Goal: Check status: Check status

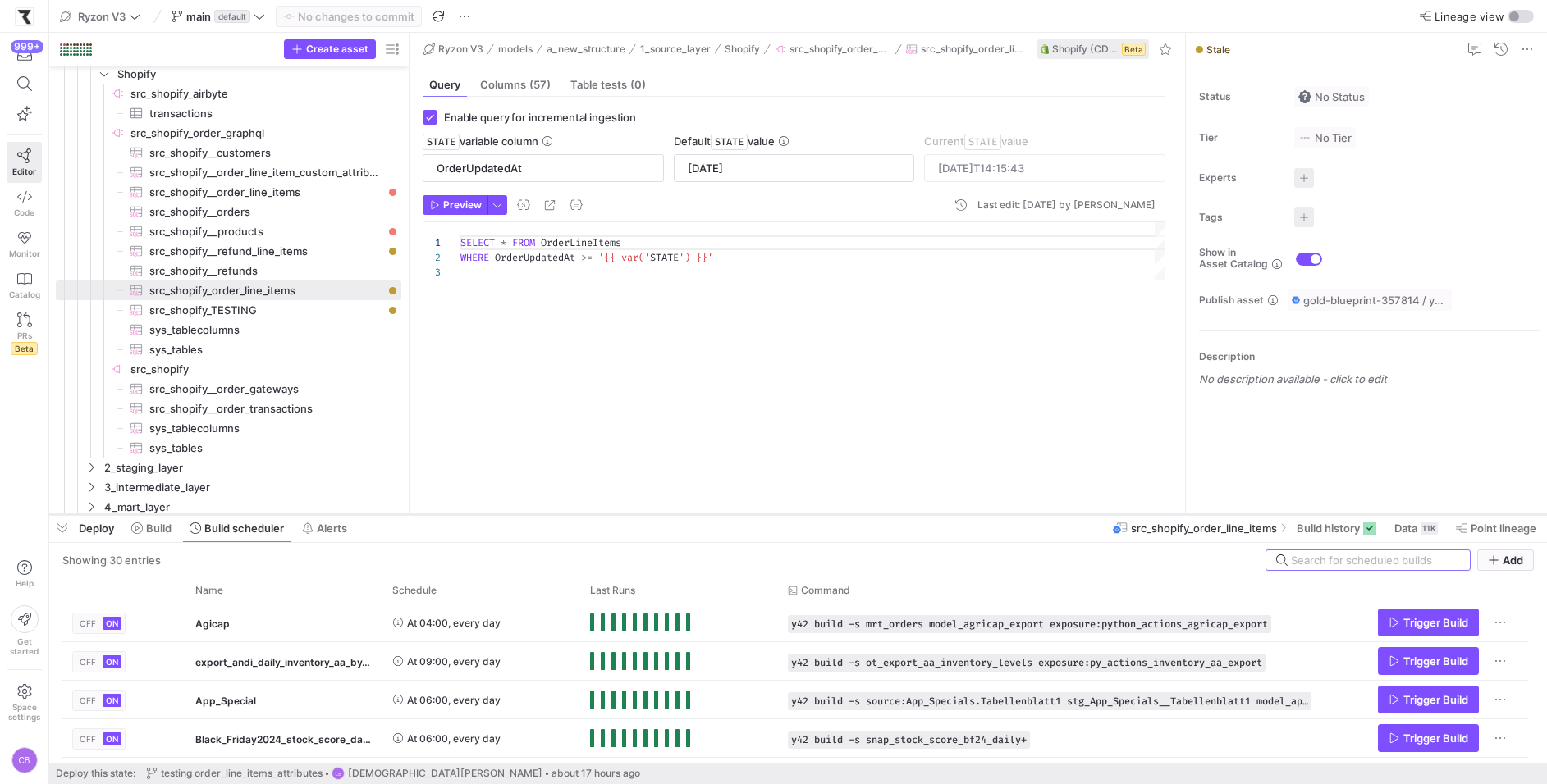
drag, startPoint x: 853, startPoint y: 227, endPoint x: 856, endPoint y: 518, distance: 291.0
click at [856, 518] on div at bounding box center [798, 513] width 1498 height 6
click at [222, 191] on span "src_shopify__order_line_items​​​​​​​​​" at bounding box center [266, 192] width 233 height 18
type input "[DATE]"
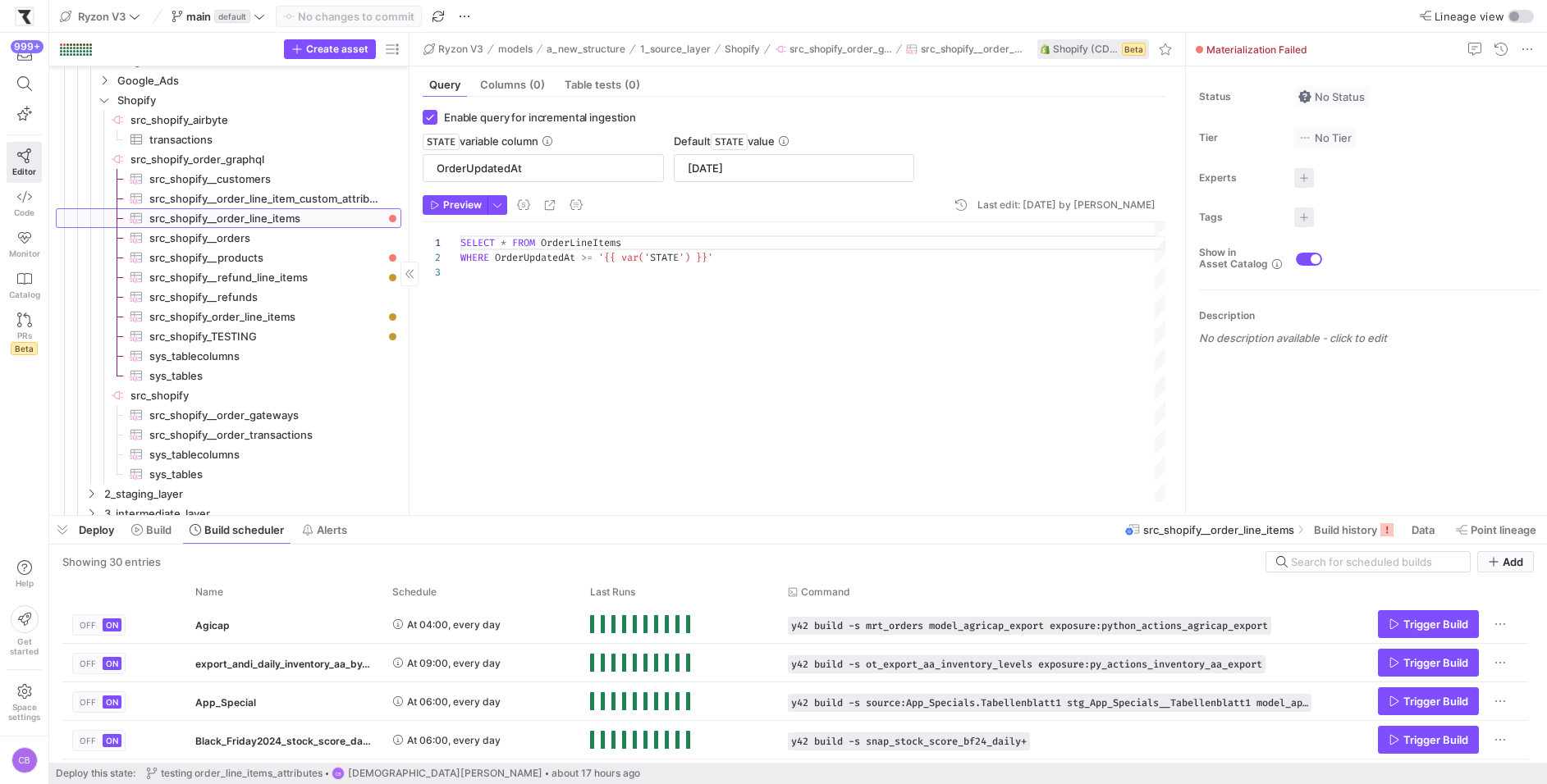
click at [325, 216] on span "src_shopify__order_line_items​​​​​​​​​" at bounding box center [266, 218] width 233 height 18
click at [1344, 534] on span "Build history" at bounding box center [1346, 529] width 63 height 13
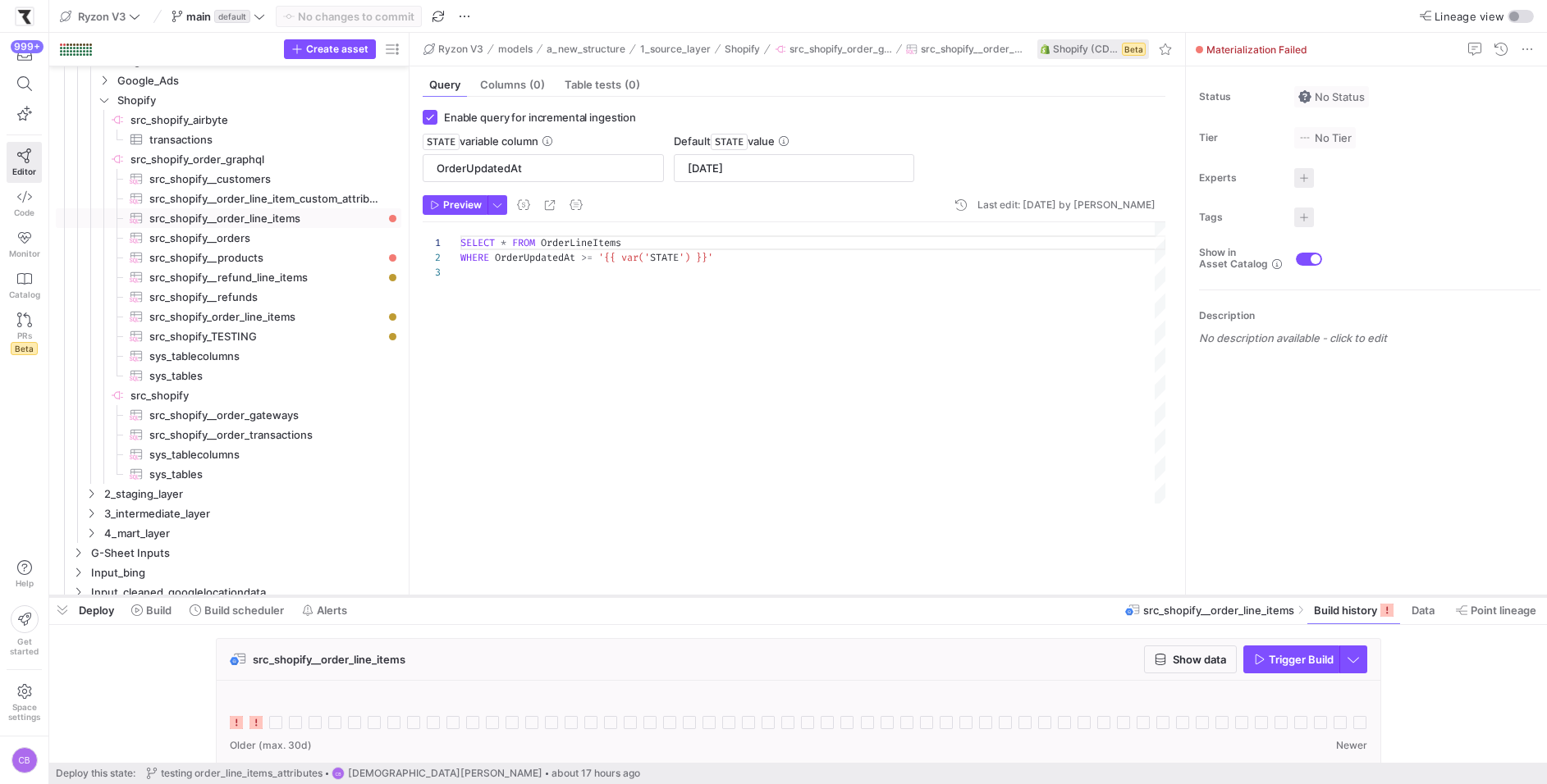
drag, startPoint x: 747, startPoint y: 518, endPoint x: 743, endPoint y: 598, distance: 80.1
click at [743, 598] on div at bounding box center [798, 596] width 1498 height 6
click at [318, 318] on span "src_shopify_order_line_items​​​​​​​​​" at bounding box center [266, 316] width 233 height 18
type input "[DATE]"
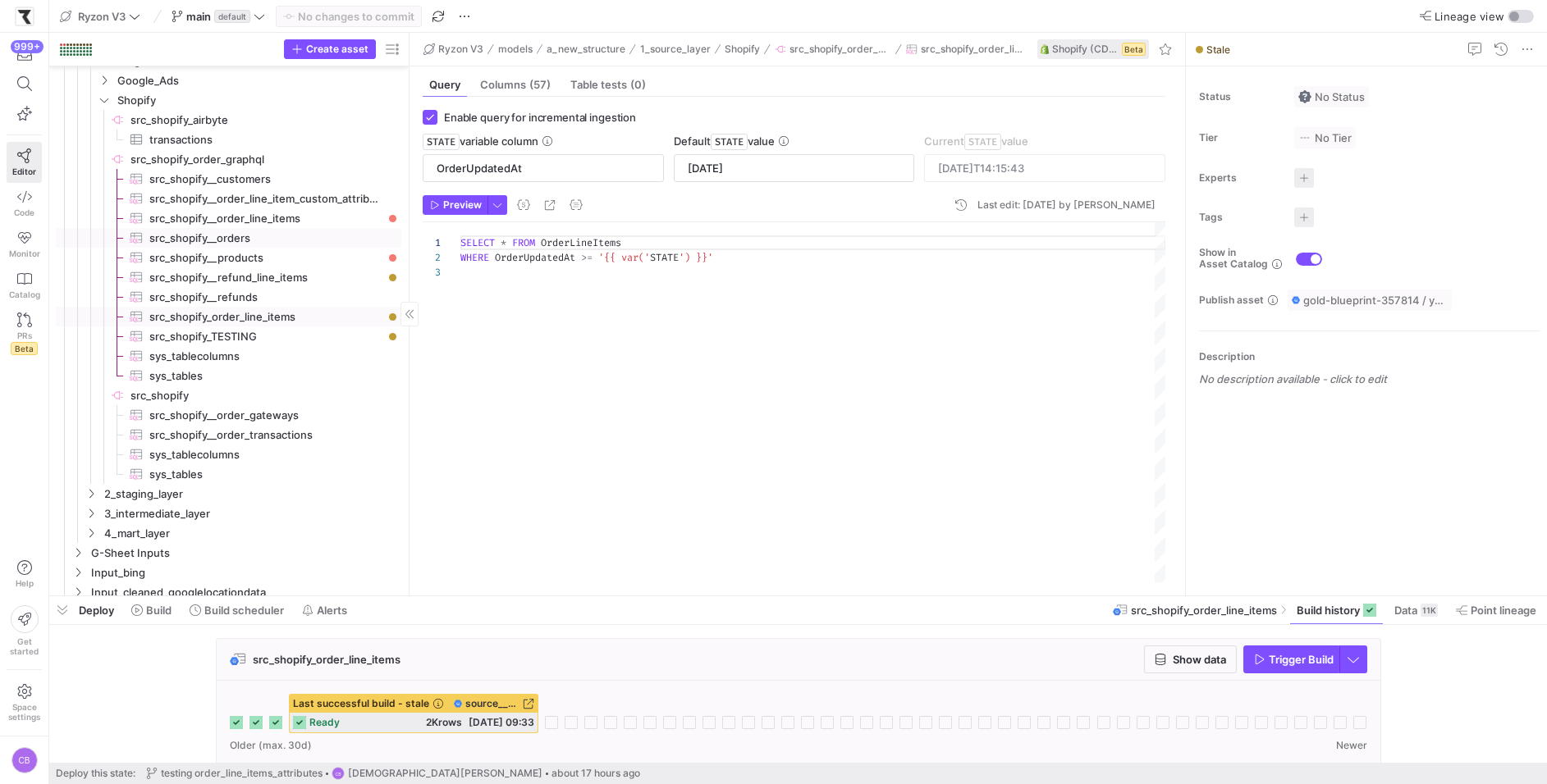
click at [247, 243] on span "src_shopify__orders​​​​​​​​​" at bounding box center [266, 237] width 233 height 18
type input "UpdatedAt"
type input "[DATE]"
type textarea "SELECT * FROM Orders WHERE UpdatedAt >= '{{ var('STATE') }}'"
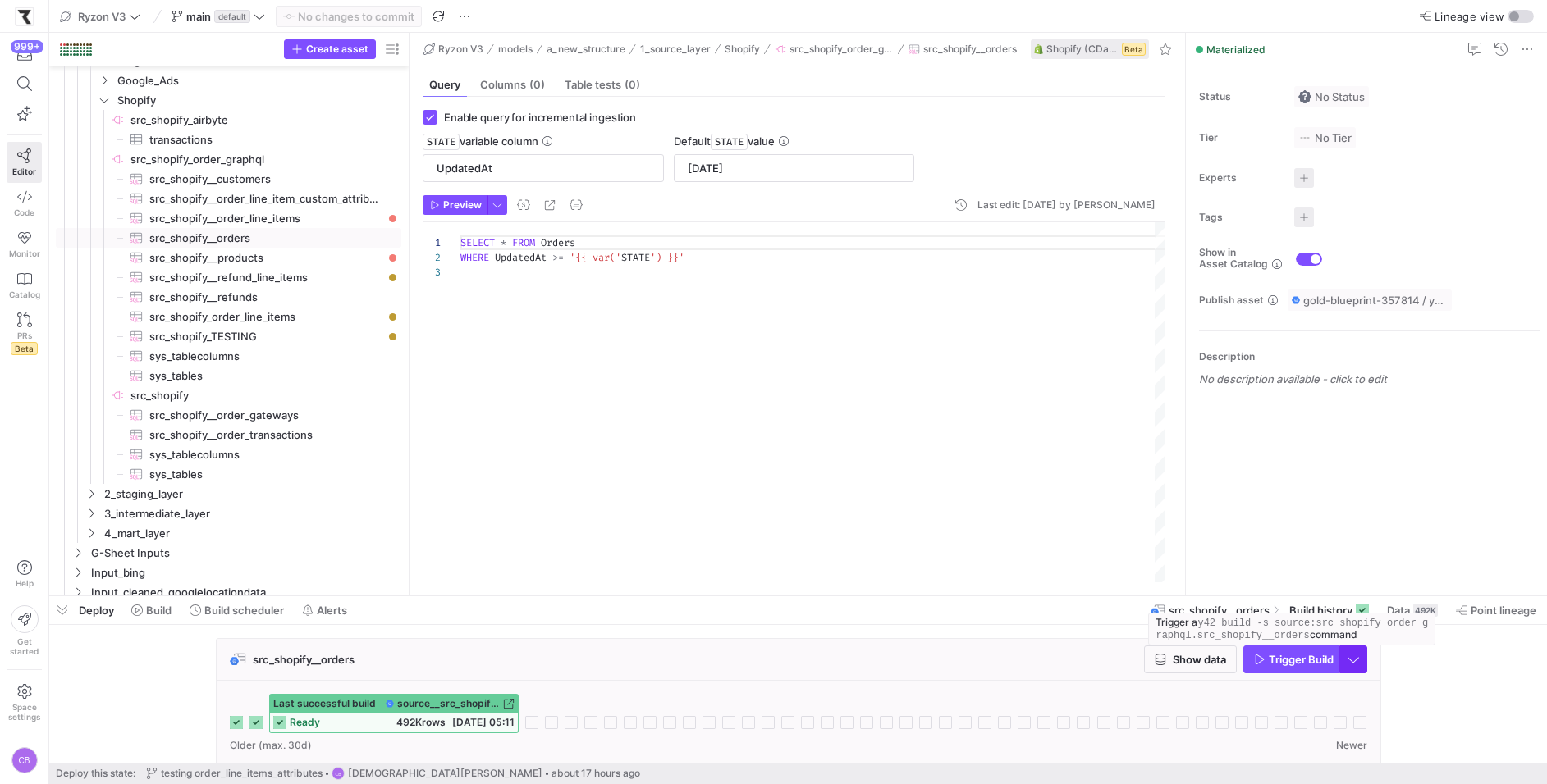
click at [1361, 660] on span "button" at bounding box center [1354, 659] width 26 height 26
click at [1382, 664] on div at bounding box center [773, 392] width 1547 height 784
click at [1261, 654] on icon "button" at bounding box center [1259, 659] width 11 height 11
click at [1172, 668] on span "button" at bounding box center [1191, 659] width 91 height 26
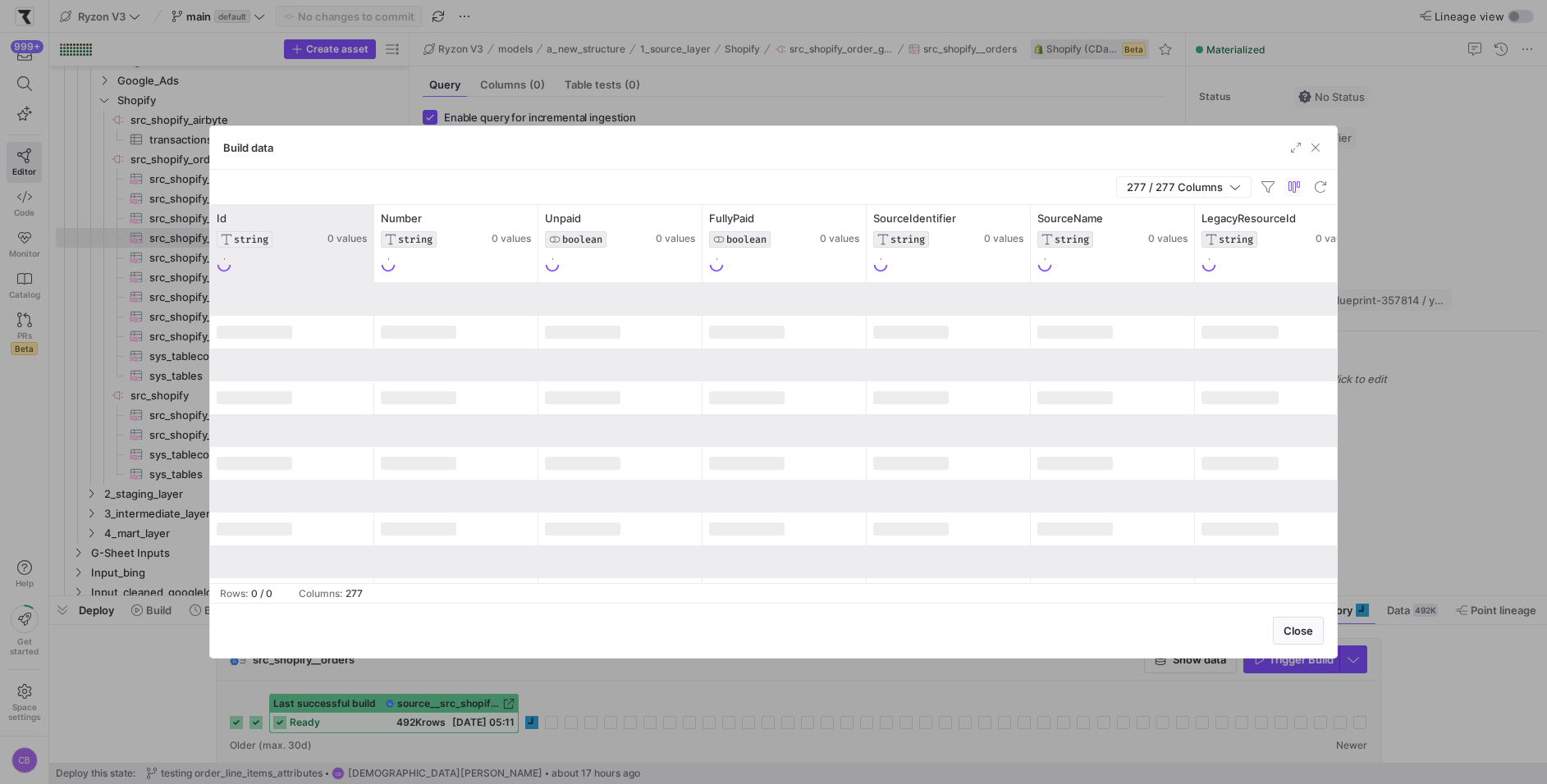
drag, startPoint x: 372, startPoint y: 256, endPoint x: 473, endPoint y: 259, distance: 101.0
click at [376, 259] on div at bounding box center [373, 243] width 6 height 77
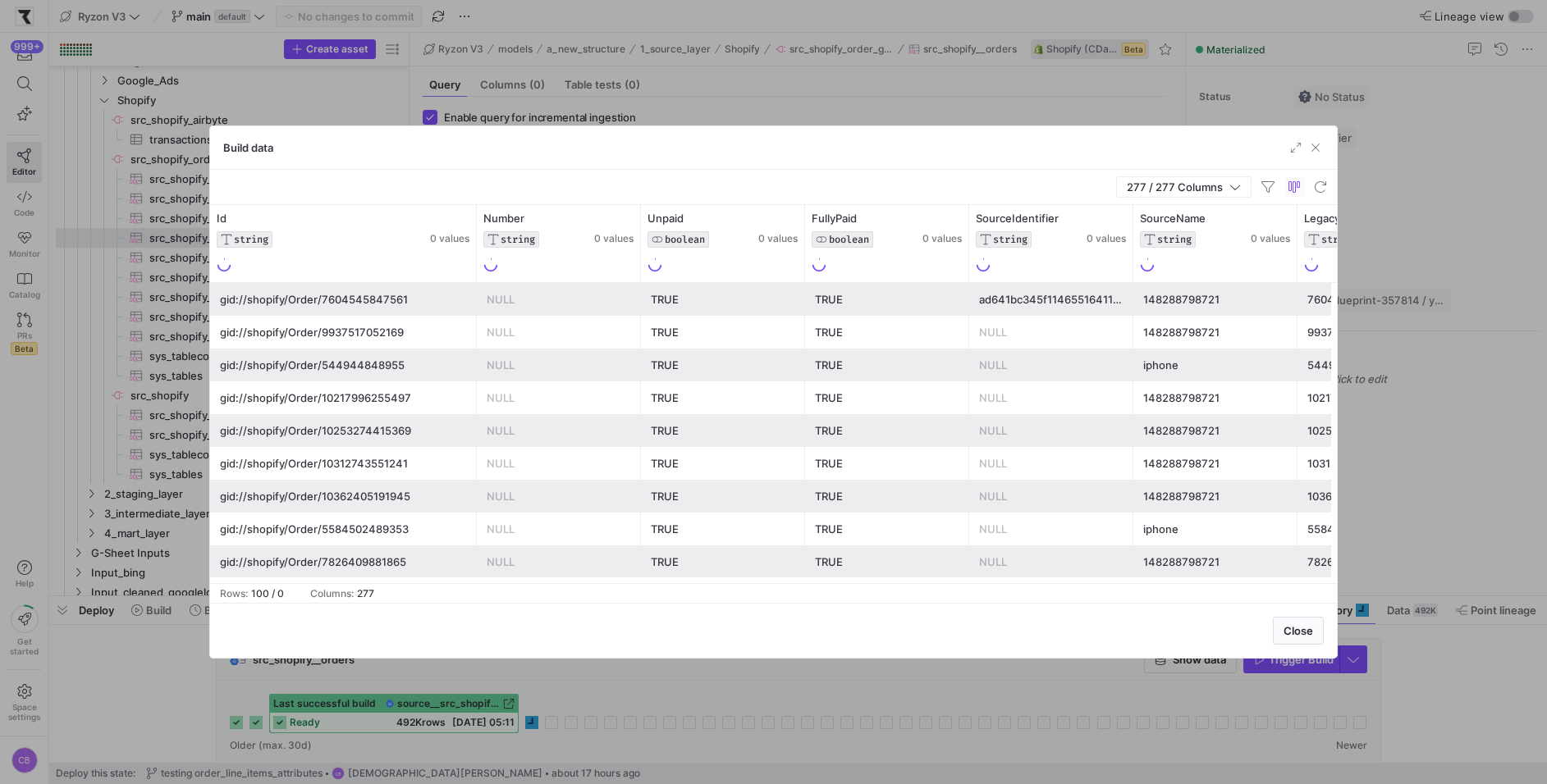
drag, startPoint x: 473, startPoint y: 259, endPoint x: 495, endPoint y: 259, distance: 22.0
click at [479, 259] on div at bounding box center [475, 243] width 6 height 77
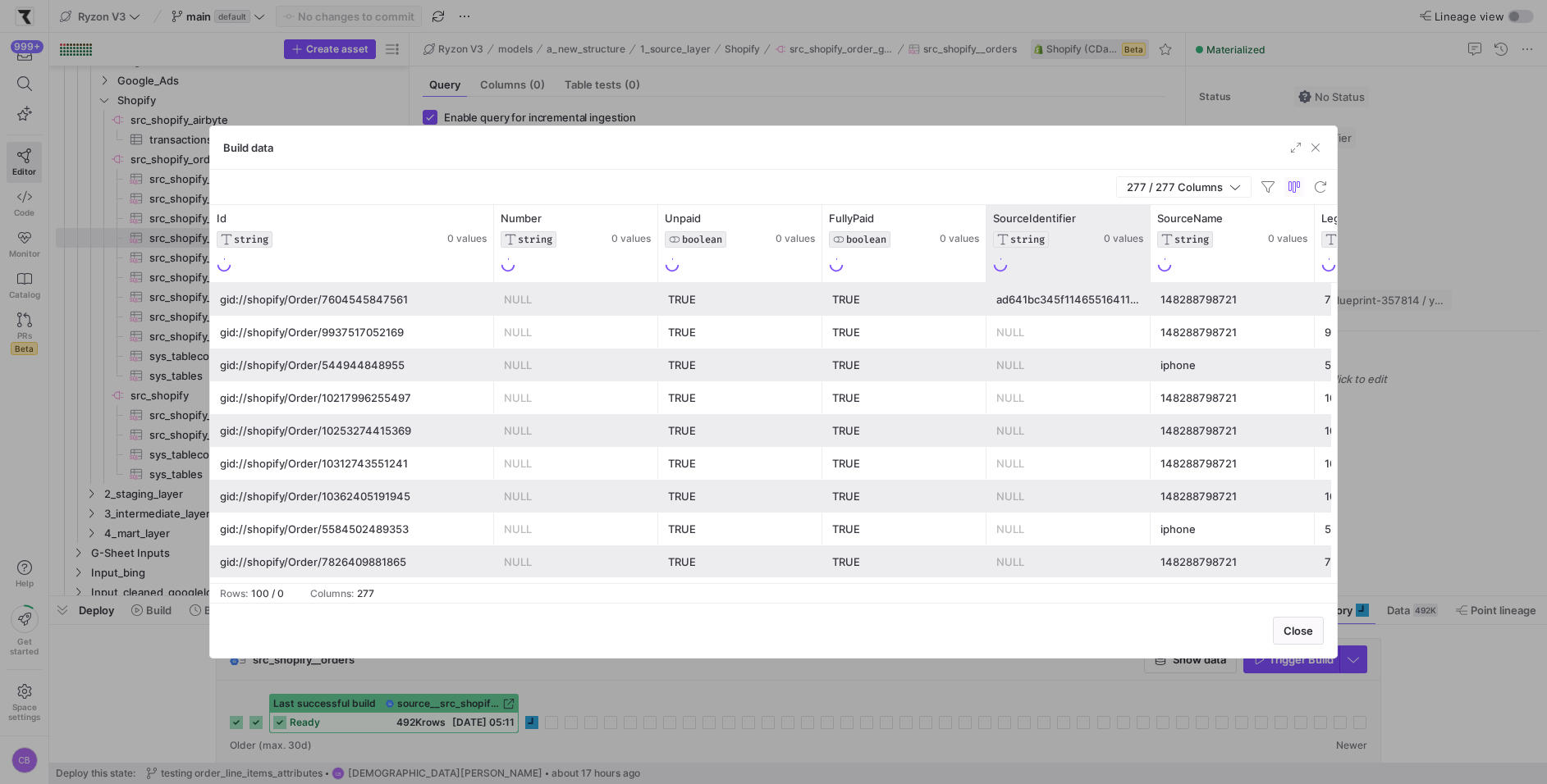
drag, startPoint x: 1148, startPoint y: 264, endPoint x: 1206, endPoint y: 264, distance: 58.0
click at [1153, 264] on div at bounding box center [1149, 243] width 6 height 77
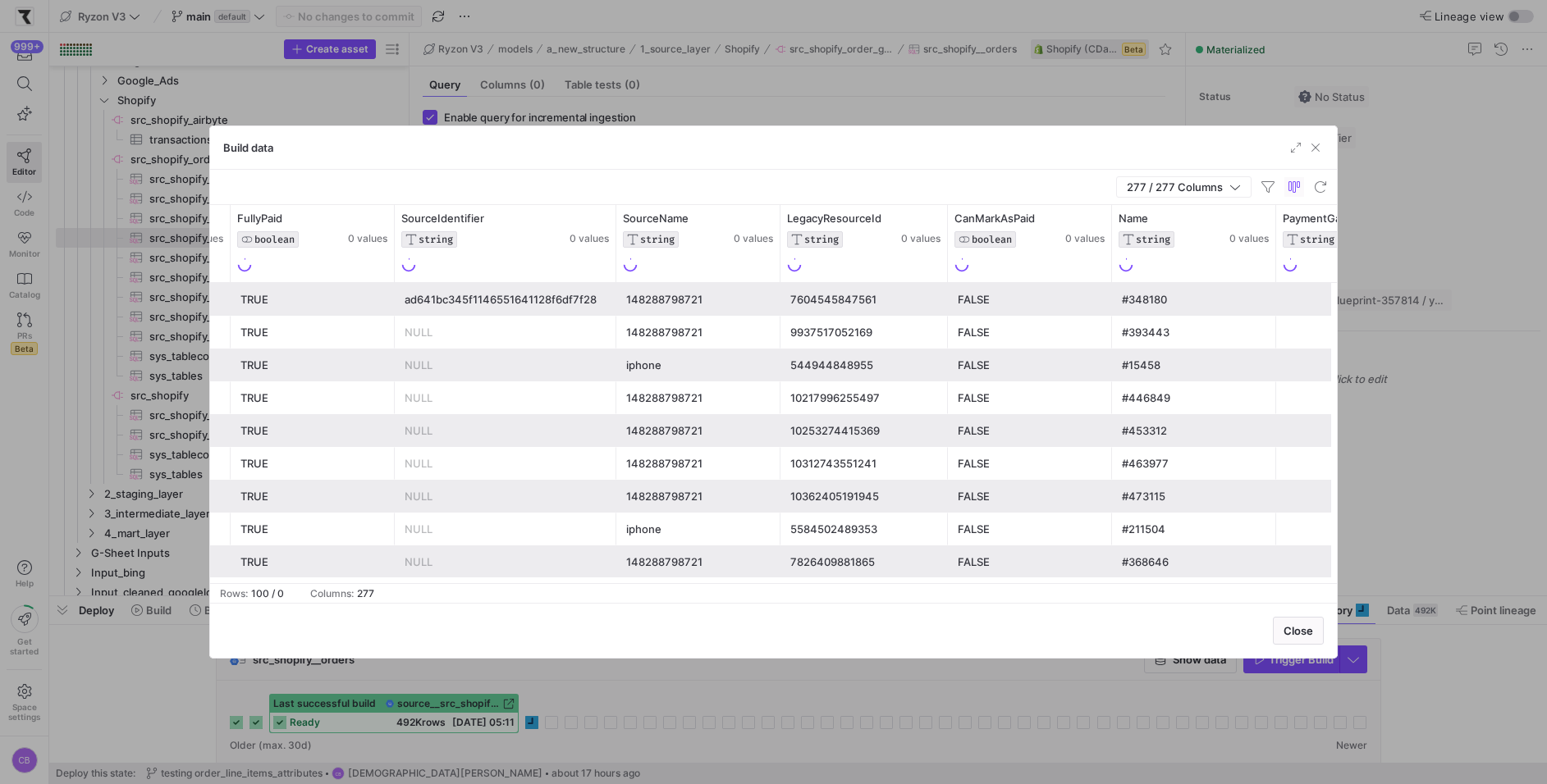
scroll to position [0, 600]
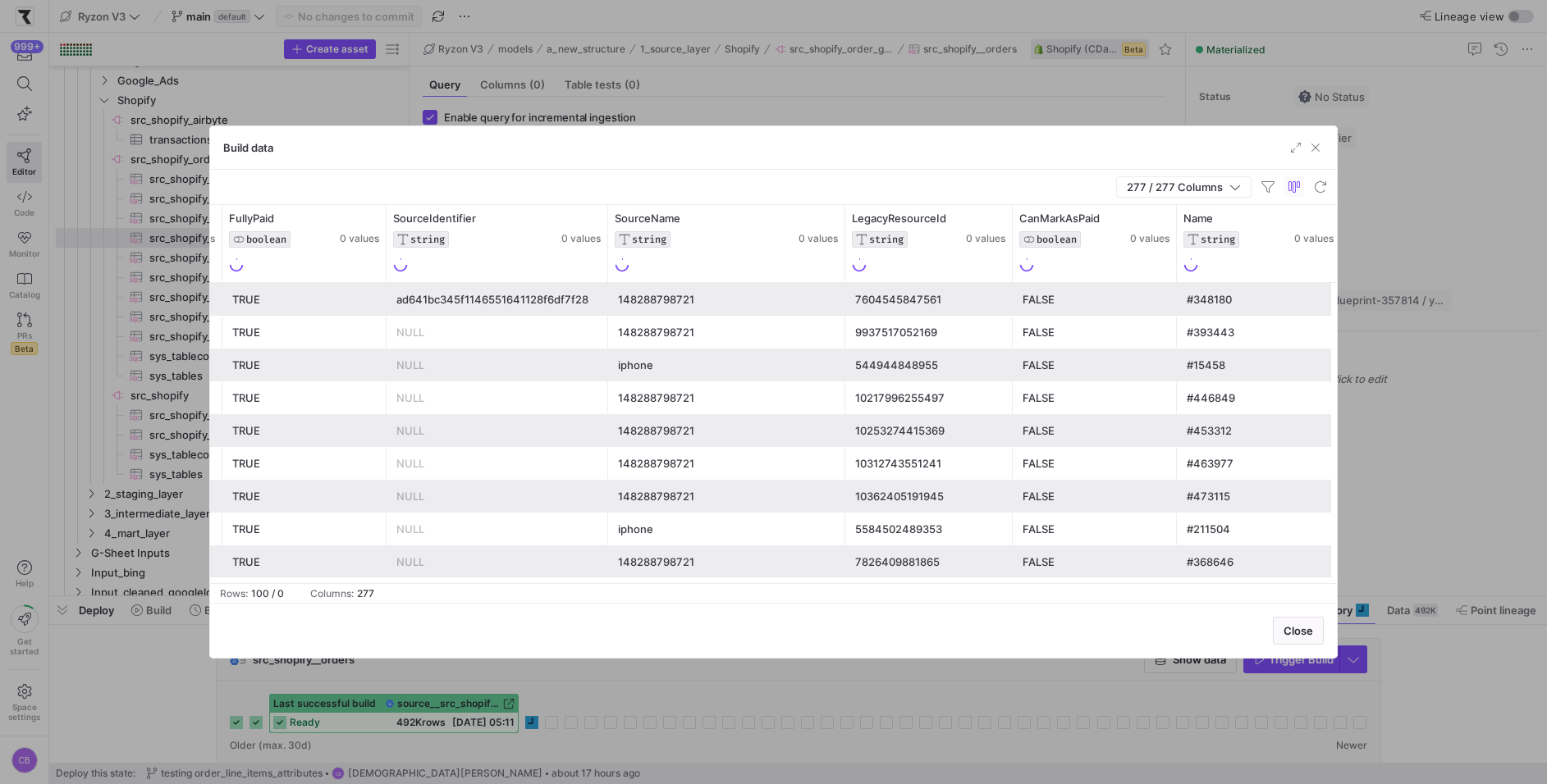
drag, startPoint x: 770, startPoint y: 264, endPoint x: 850, endPoint y: 264, distance: 80.0
click at [848, 264] on div at bounding box center [843, 243] width 6 height 77
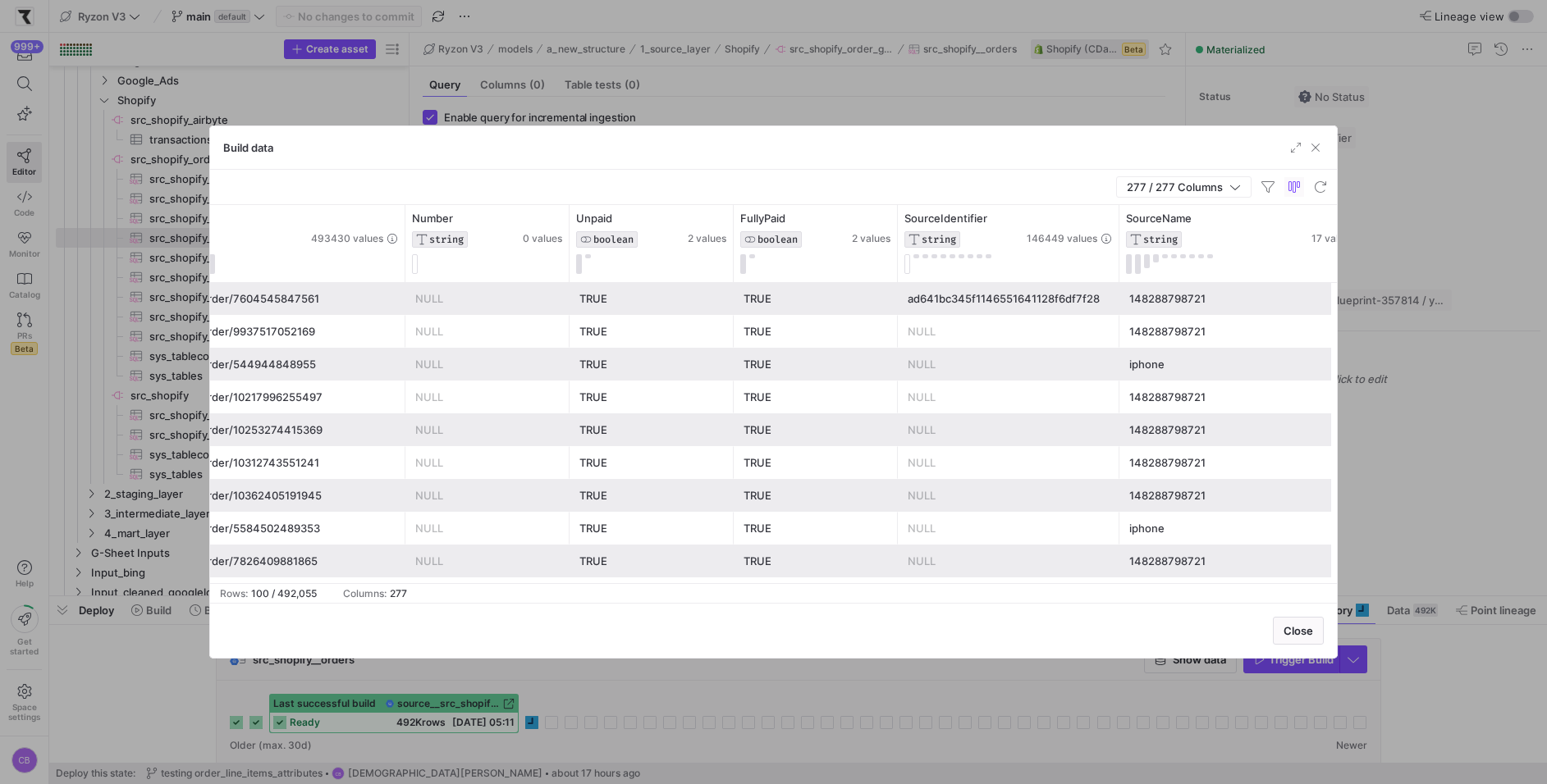
scroll to position [0, 138]
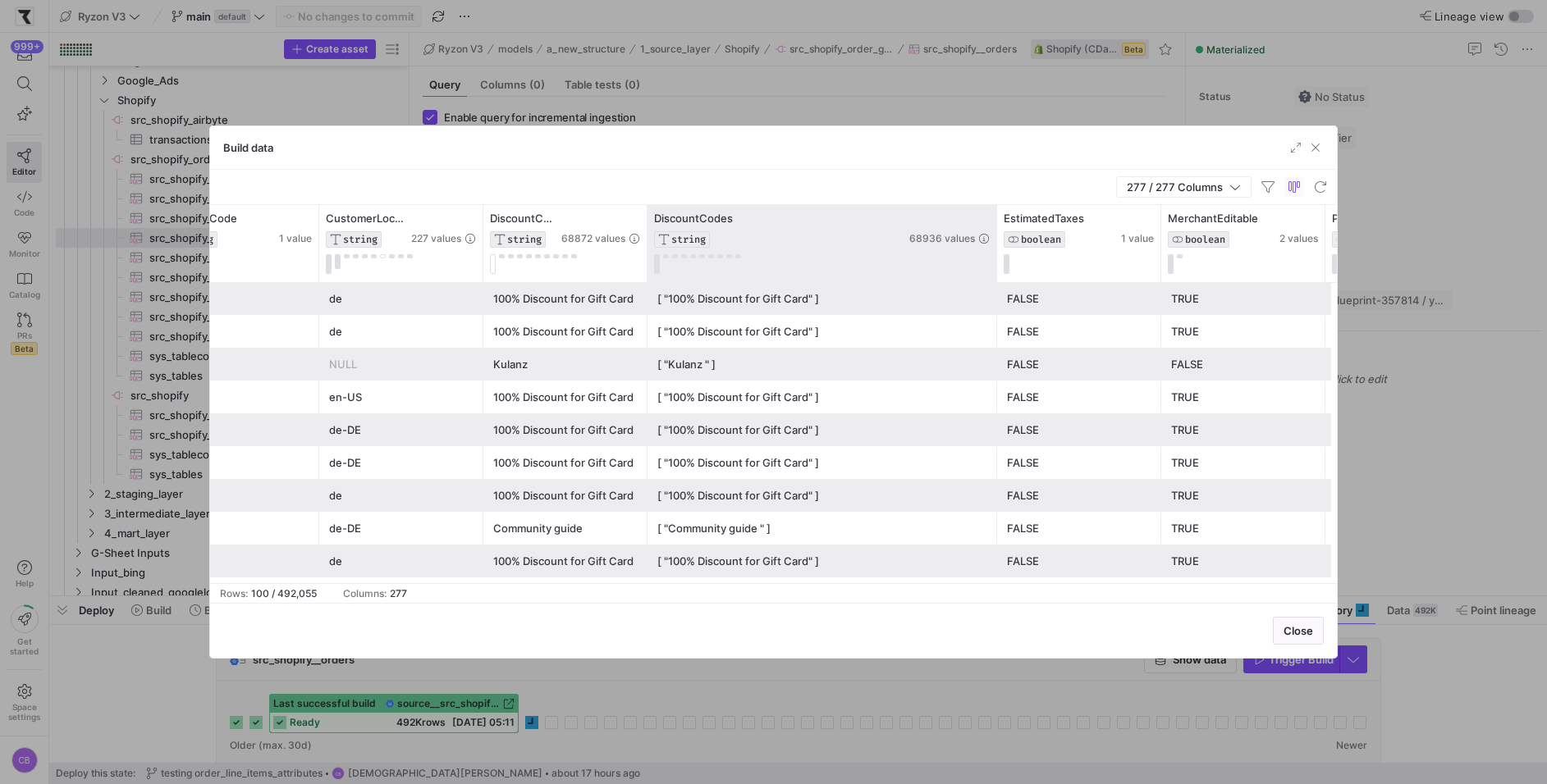
drag, startPoint x: 808, startPoint y: 227, endPoint x: 994, endPoint y: 230, distance: 186.0
click at [994, 230] on div at bounding box center [996, 243] width 6 height 77
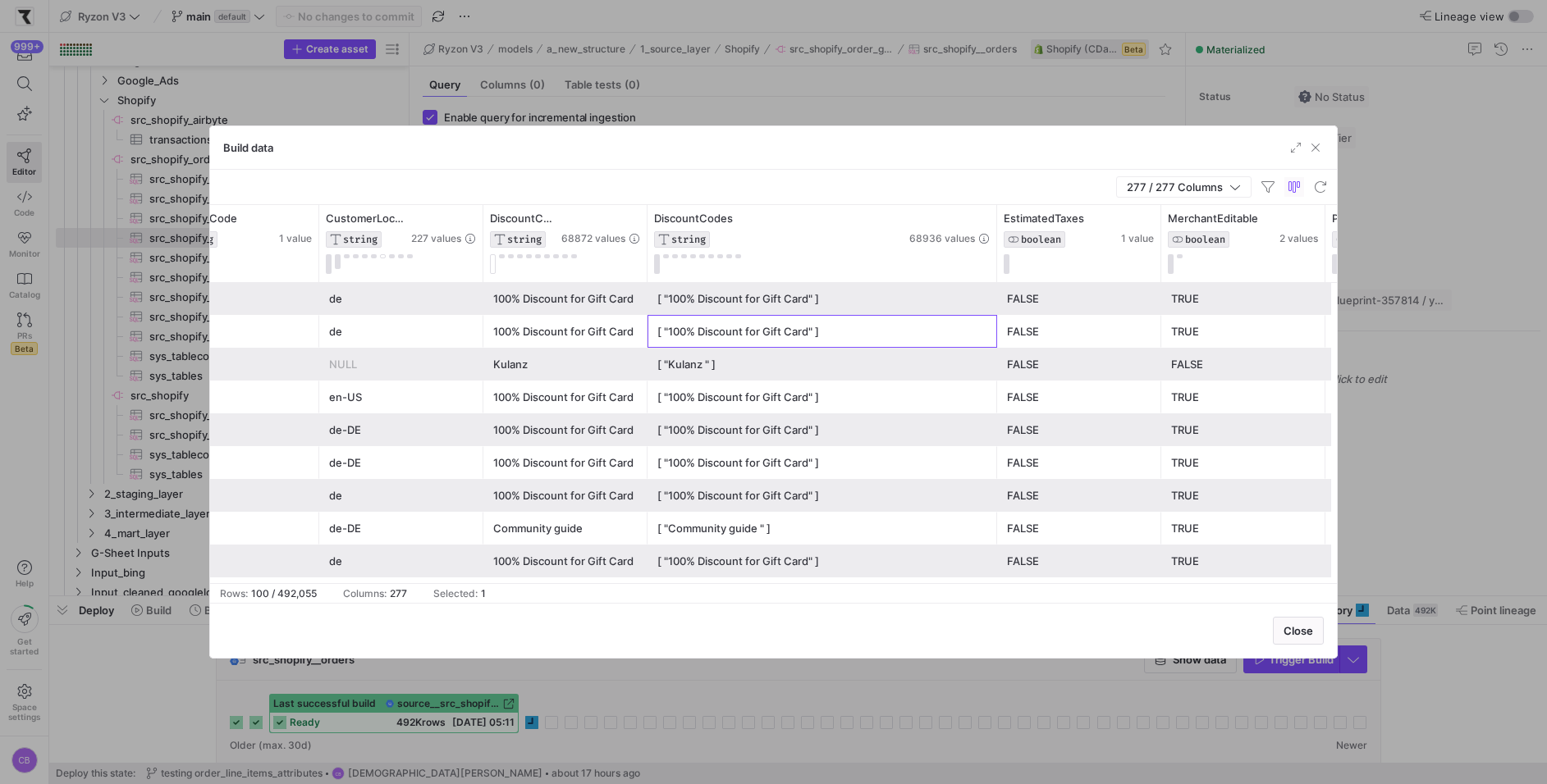
click at [808, 319] on div "[ "100% Discount for Gift Card" ]" at bounding box center [821, 331] width 330 height 32
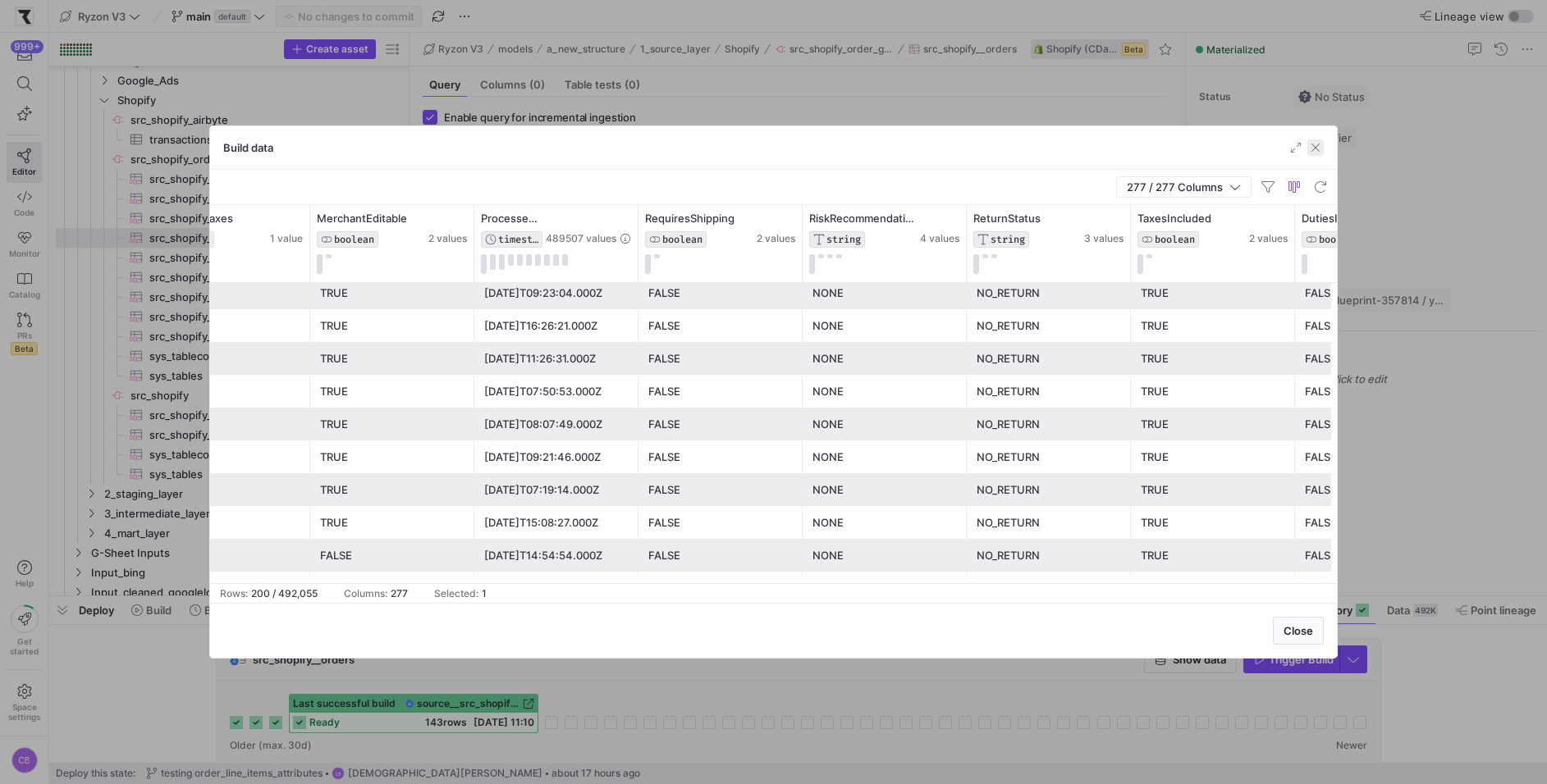
click at [1310, 146] on span "button" at bounding box center [1315, 148] width 17 height 17
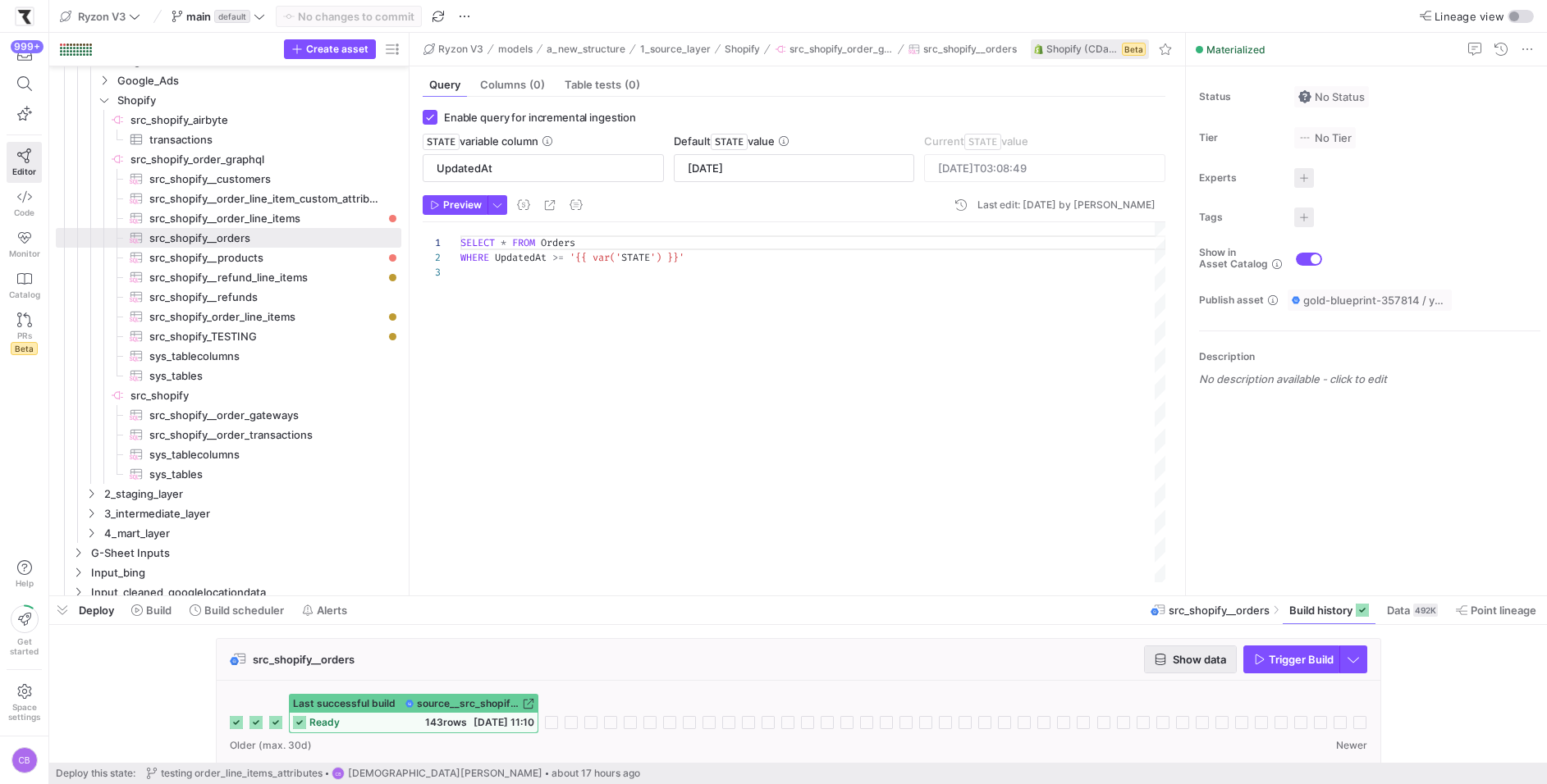
click at [1160, 666] on span "button" at bounding box center [1191, 659] width 91 height 26
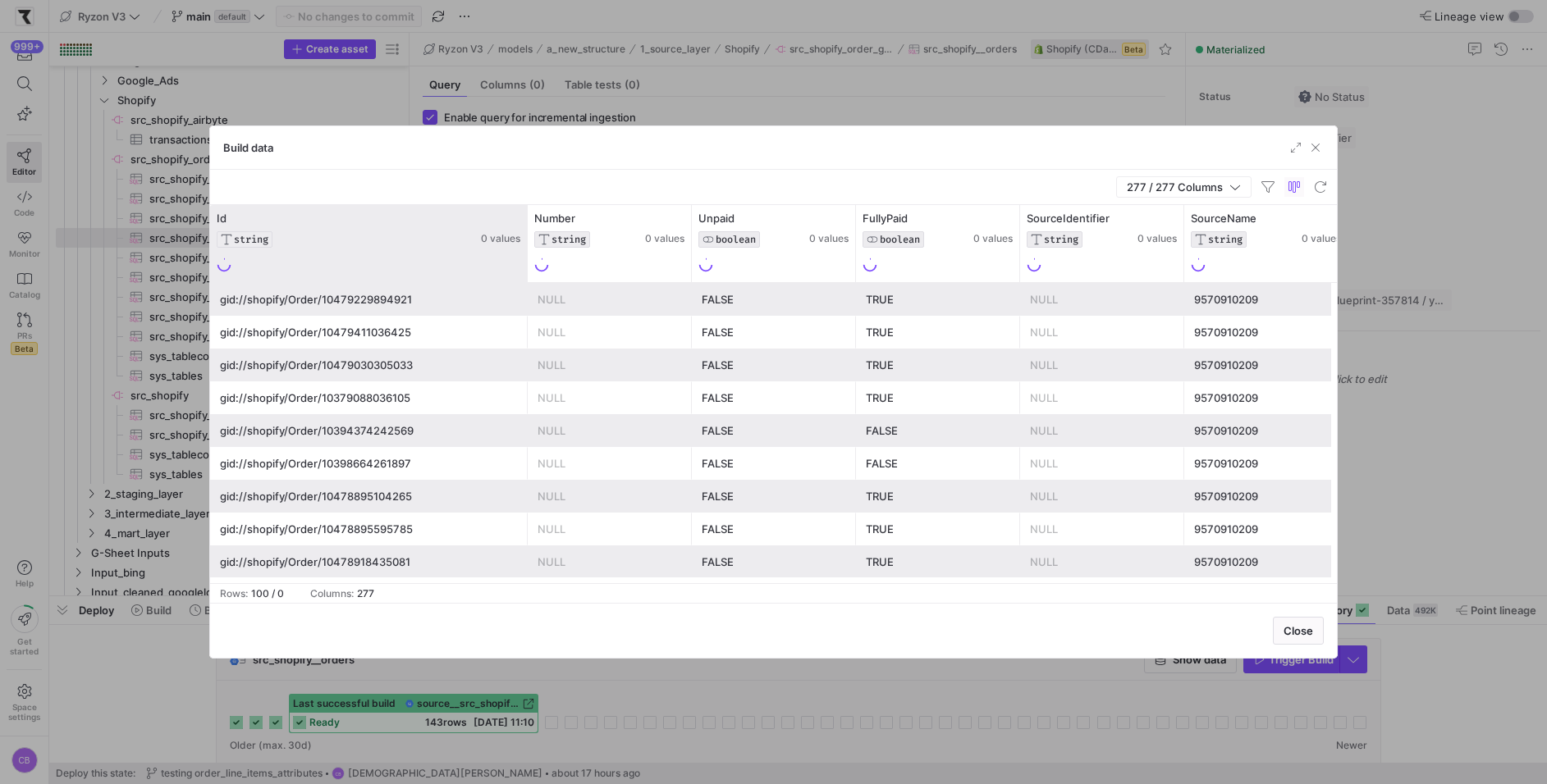
drag, startPoint x: 373, startPoint y: 250, endPoint x: 526, endPoint y: 250, distance: 153.0
click at [526, 250] on div at bounding box center [526, 243] width 6 height 77
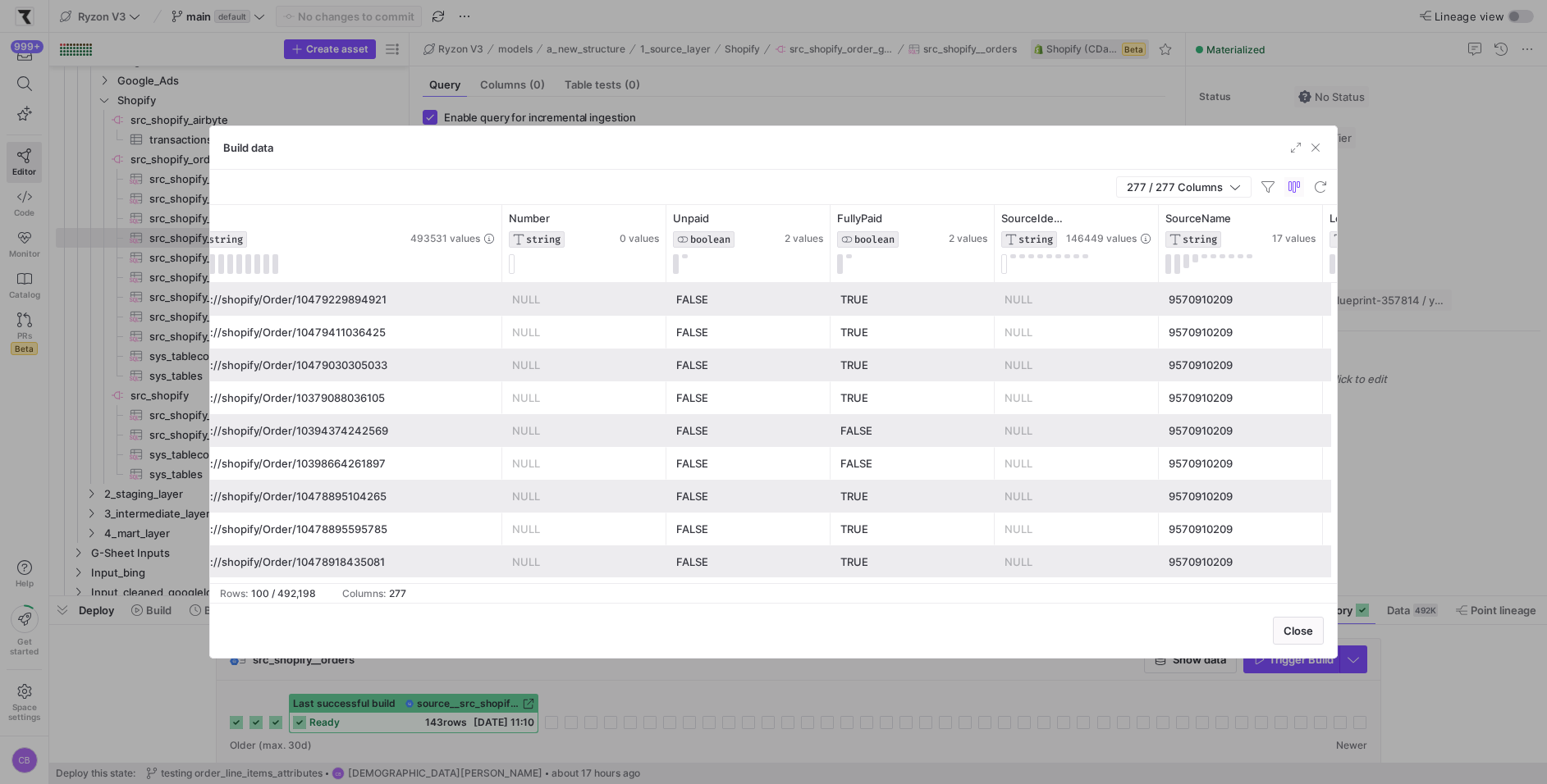
scroll to position [0, 74]
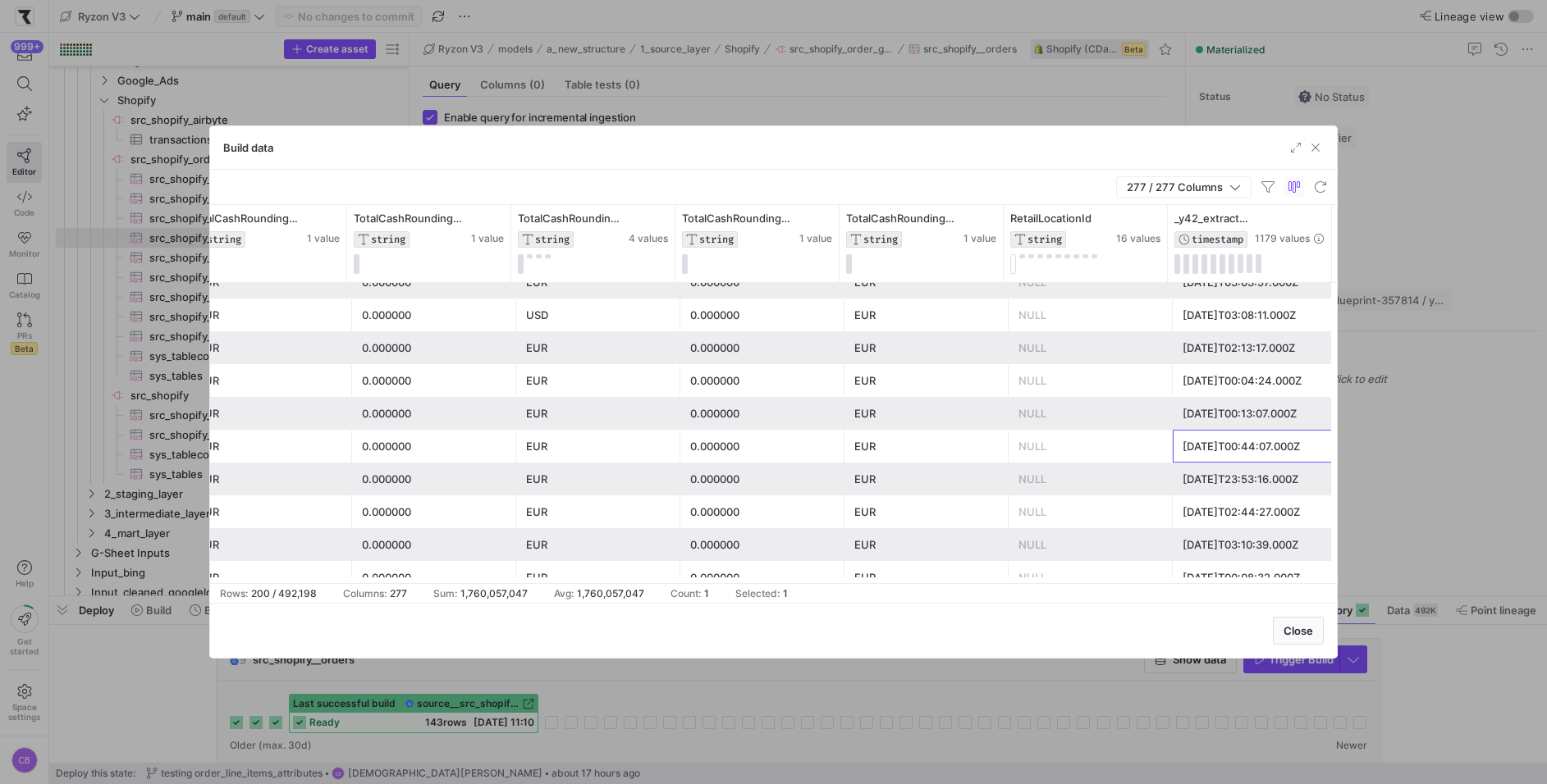
click at [1240, 449] on div "[DATE]T00:44:07.000Z" at bounding box center [1255, 446] width 144 height 32
click at [1296, 222] on icon at bounding box center [1298, 219] width 13 height 13
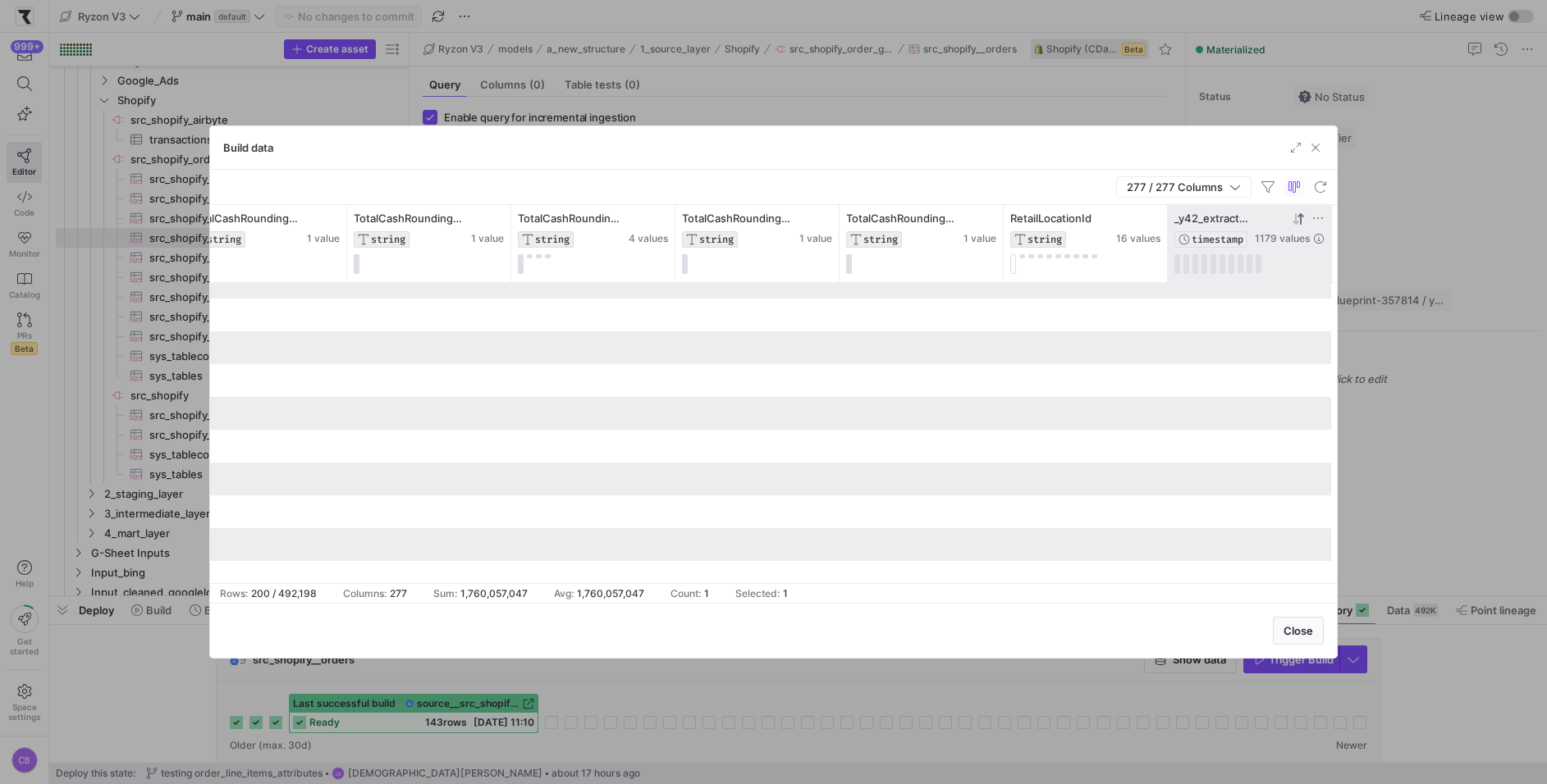
click at [1296, 222] on icon at bounding box center [1298, 219] width 13 height 13
